Goal: Transaction & Acquisition: Book appointment/travel/reservation

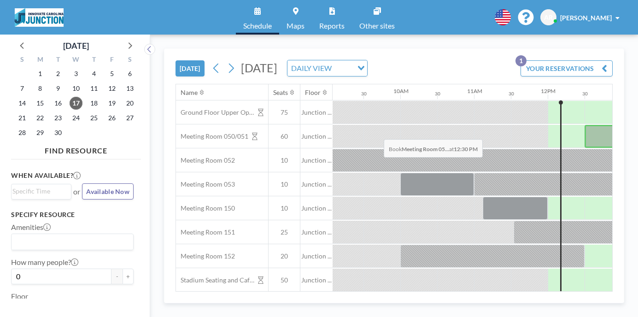
scroll to position [0, 689]
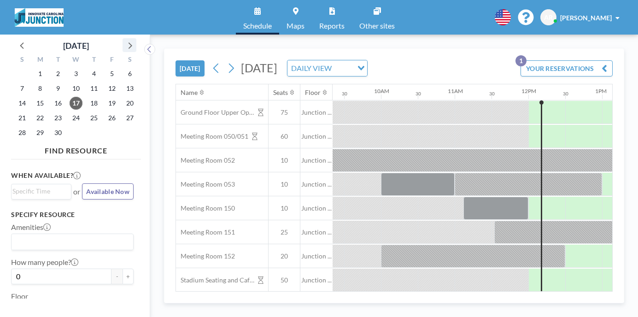
click at [123, 39] on icon at bounding box center [129, 45] width 12 height 12
click at [88, 97] on span "16" at bounding box center [94, 103] width 13 height 13
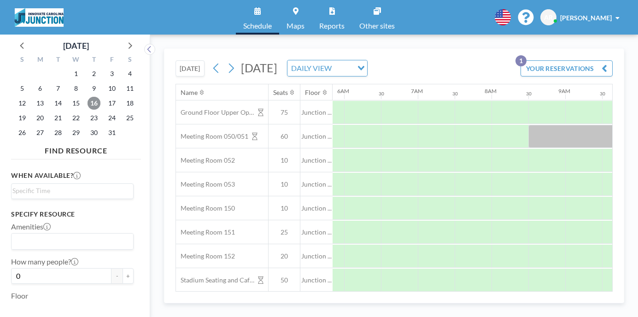
scroll to position [0, 449]
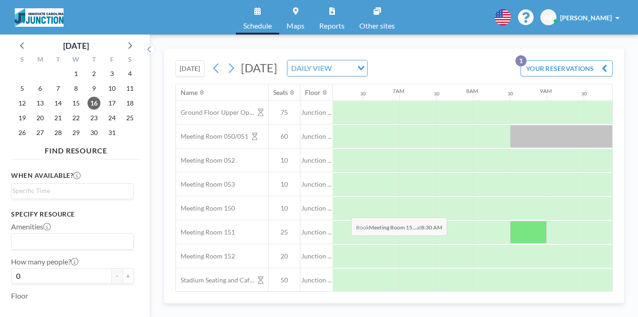
click at [510, 221] on div at bounding box center [528, 232] width 37 height 23
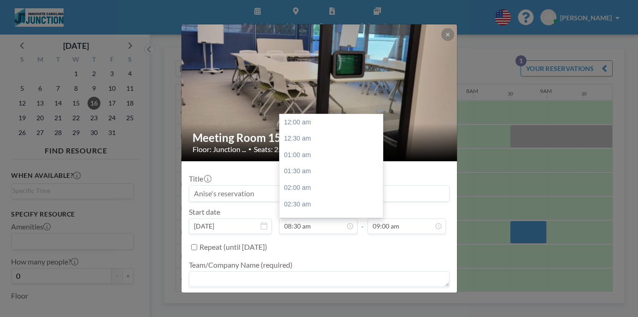
scroll to position [250, 0]
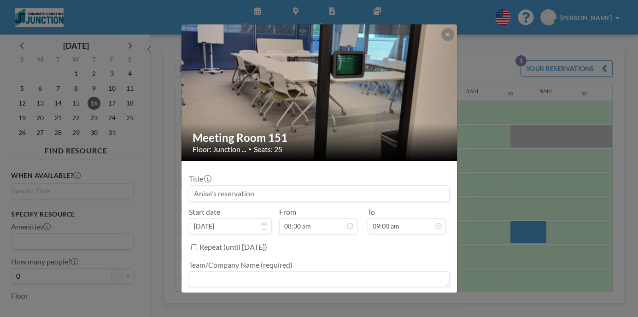
click at [293, 186] on input at bounding box center [319, 194] width 260 height 16
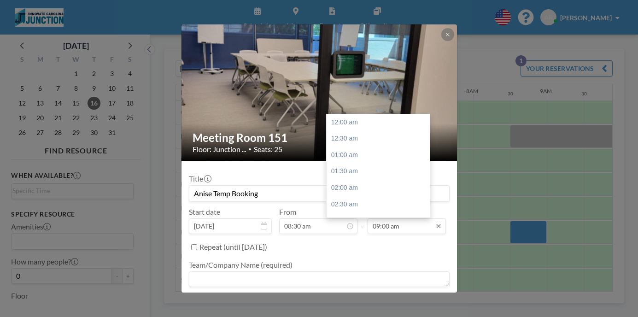
scroll to position [265, 0]
type input "Anise Temp Booking"
click at [399, 218] on input "09:00 am" at bounding box center [407, 226] width 78 height 16
click at [339, 193] on div "10:30 am" at bounding box center [380, 201] width 106 height 17
type input "10:30 am"
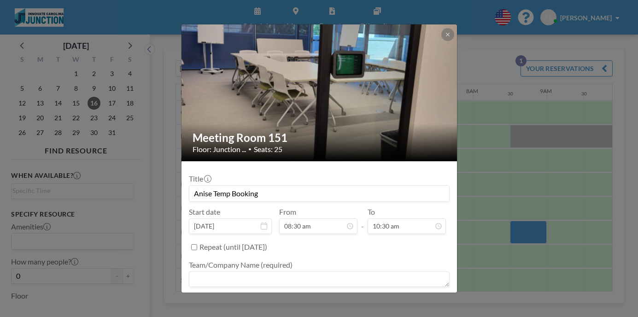
scroll to position [0, 0]
click at [342, 271] on textarea at bounding box center [319, 279] width 261 height 16
type textarea "Career Trek TBA"
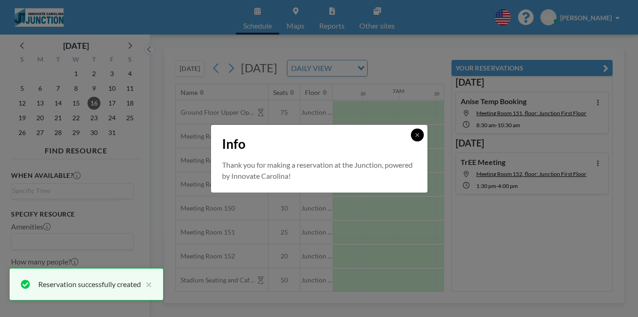
click at [415, 138] on icon at bounding box center [418, 135] width 6 height 6
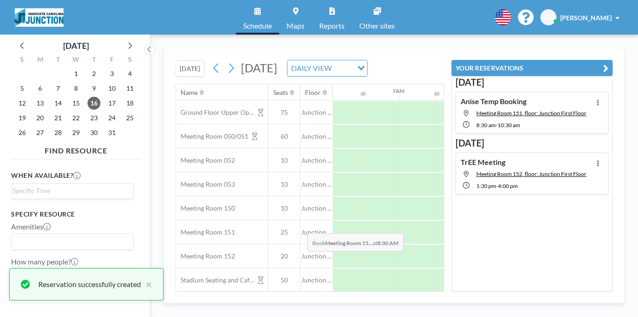
click at [510, 245] on div at bounding box center [528, 256] width 37 height 23
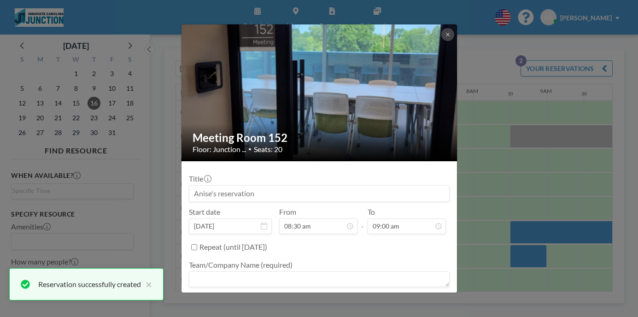
scroll to position [250, 0]
click at [291, 186] on input at bounding box center [319, 194] width 260 height 16
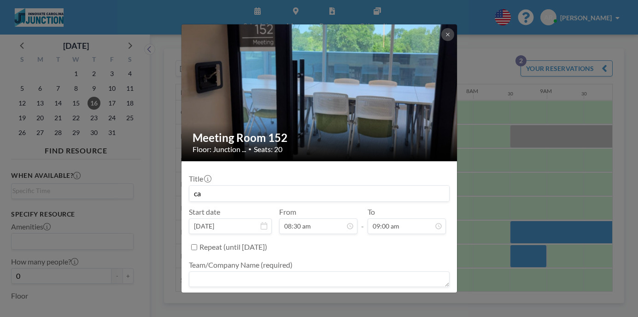
type input "c"
type input "Career Trek TBD"
click at [263, 271] on textarea at bounding box center [319, 279] width 261 height 16
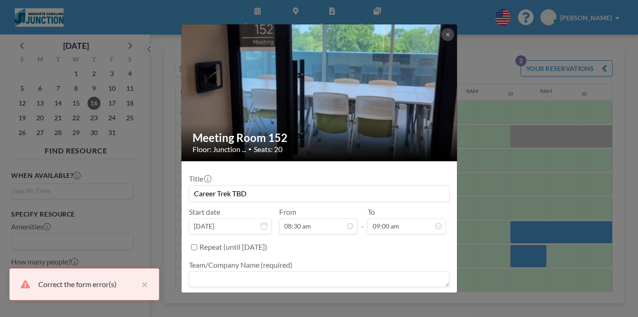
click at [310, 271] on textarea at bounding box center [319, 279] width 261 height 16
type textarea "i"
type textarea "Innovate"
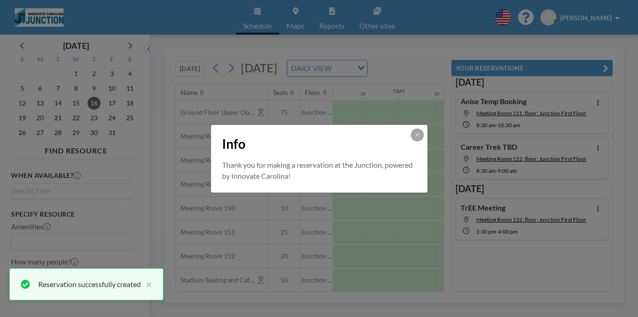
scroll to position [0, 0]
click at [415, 138] on icon at bounding box center [418, 135] width 6 height 6
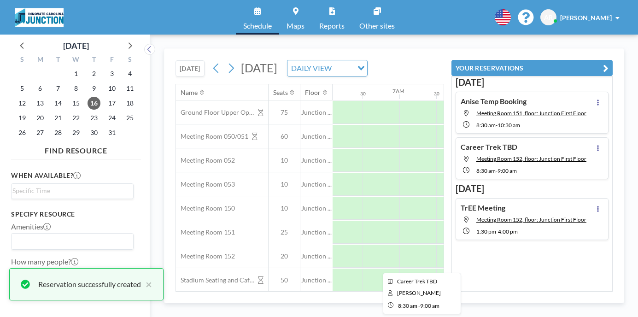
click at [510, 245] on div at bounding box center [528, 256] width 37 height 23
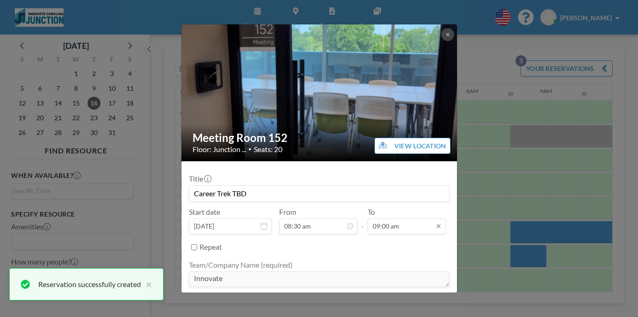
scroll to position [265, 0]
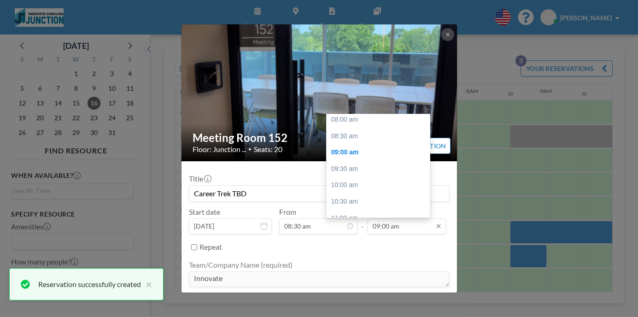
click at [386, 218] on input "09:00 am" at bounding box center [407, 226] width 78 height 16
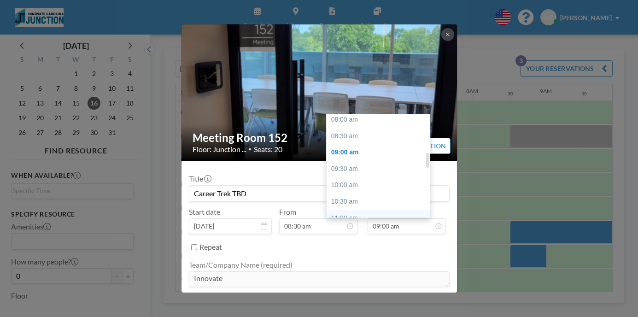
click at [379, 210] on div "11:00 am" at bounding box center [380, 218] width 106 height 17
type input "11:00 am"
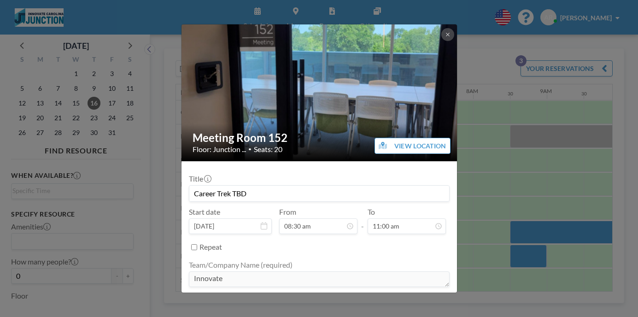
scroll to position [323, 0]
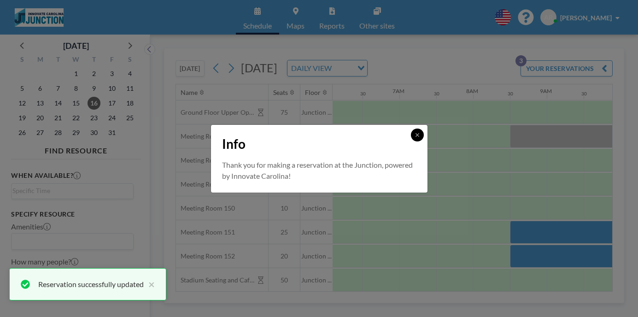
click at [416, 136] on icon at bounding box center [417, 134] width 3 height 3
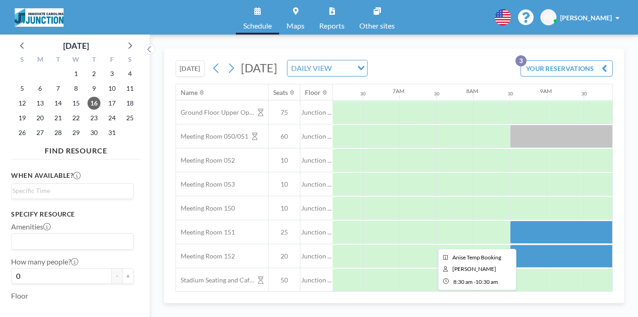
click at [510, 221] on div at bounding box center [583, 232] width 147 height 23
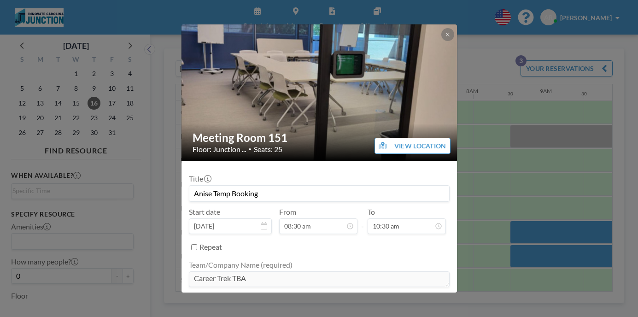
click at [466, 47] on div "Meeting Room 151 Floor: Junction ... • Seats: 25 VIEW LOCATION Title Anise Temp…" at bounding box center [319, 158] width 638 height 317
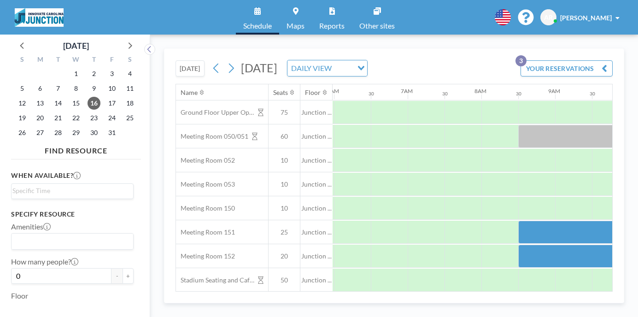
scroll to position [0, 449]
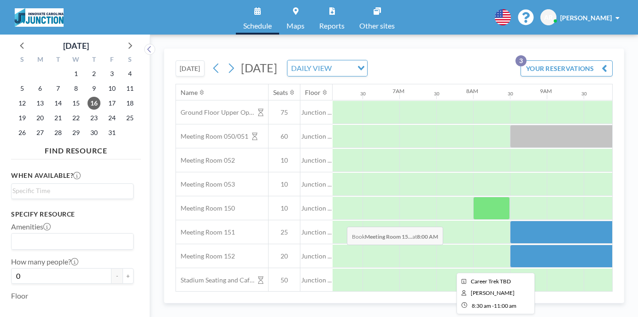
click at [510, 245] on div at bounding box center [602, 256] width 184 height 23
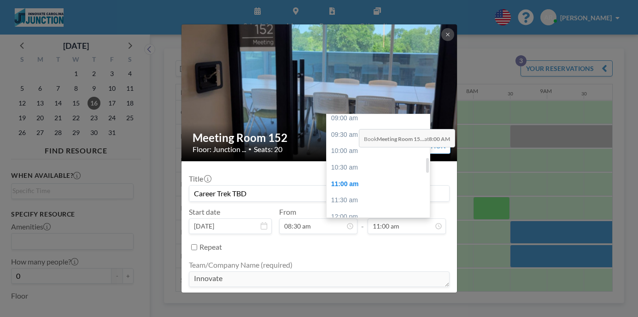
scroll to position [282, 0]
click at [356, 176] on div "10:30 am" at bounding box center [380, 184] width 106 height 17
type input "10:30 am"
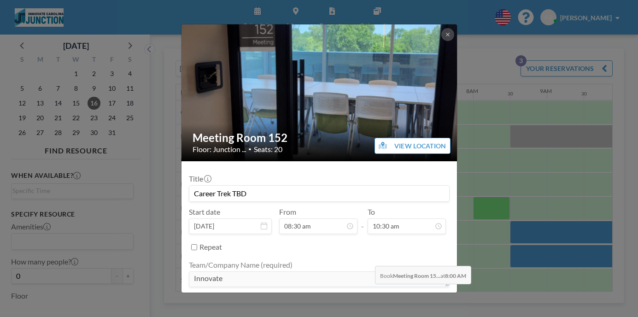
scroll to position [309, 0]
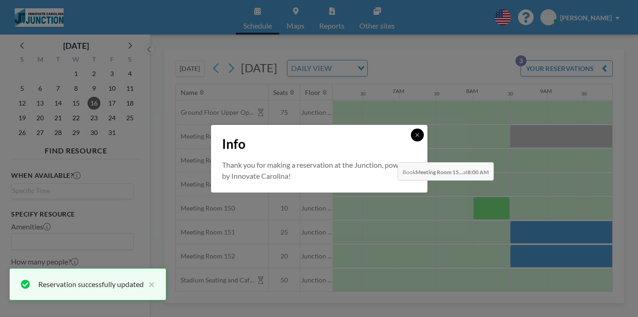
click at [411, 140] on button at bounding box center [417, 135] width 13 height 13
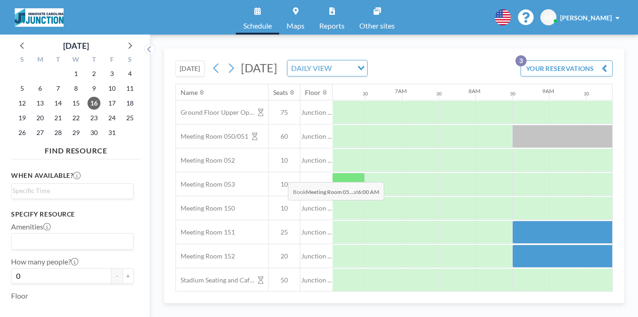
scroll to position [0, 449]
